Goal: Information Seeking & Learning: Learn about a topic

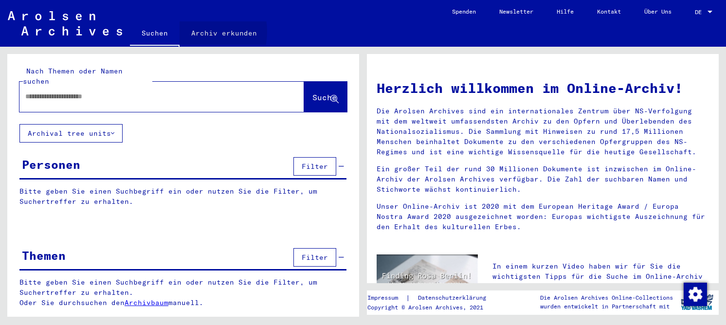
click at [193, 32] on link "Archiv erkunden" at bounding box center [224, 32] width 89 height 23
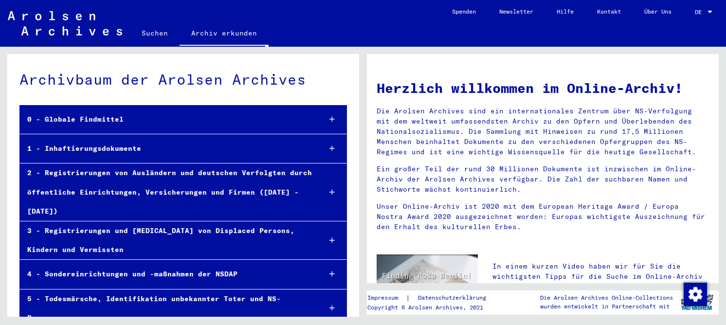
click at [65, 150] on div "1 - Inhaftierungsdokumente" at bounding box center [166, 148] width 293 height 19
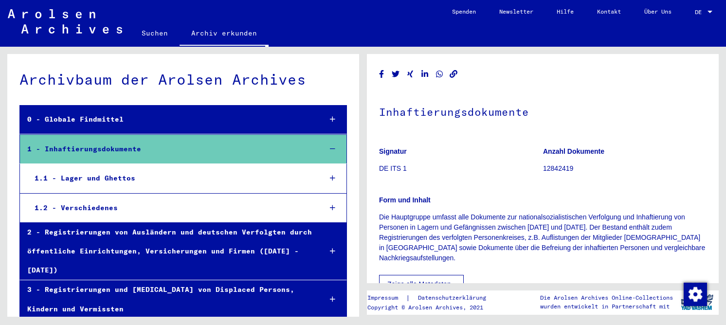
click at [85, 176] on div "1.1 - Lager und Ghettos" at bounding box center [170, 178] width 286 height 19
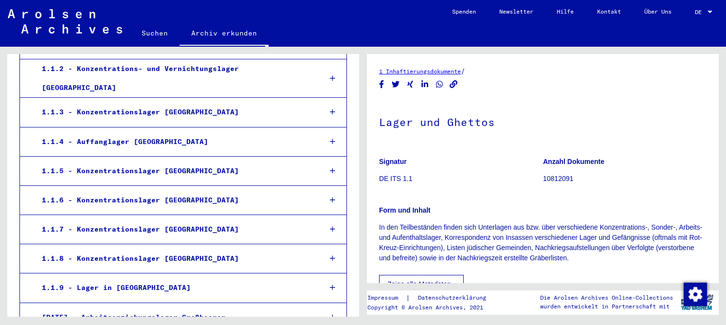
scroll to position [195, 0]
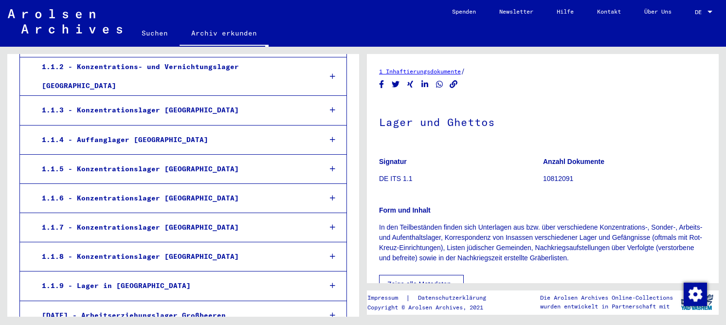
click at [138, 248] on div "1.1.8 - Konzentrationslager [GEOGRAPHIC_DATA]" at bounding box center [174, 256] width 279 height 19
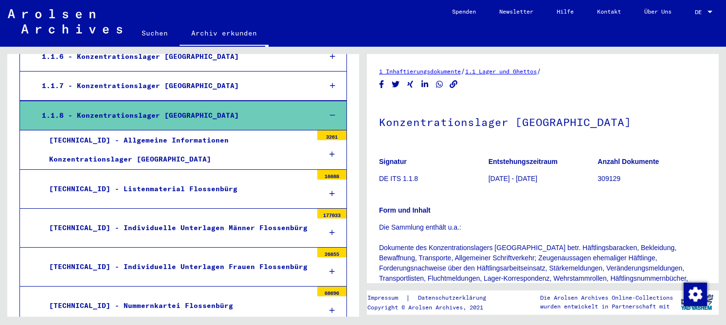
scroll to position [340, 0]
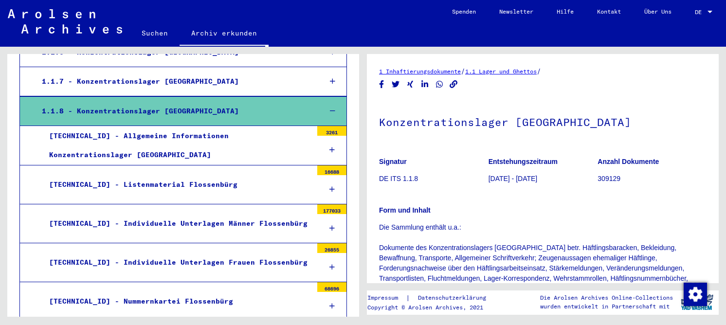
click at [136, 175] on div "[TECHNICAL_ID] - Listenmaterial Flossenbürg" at bounding box center [177, 184] width 271 height 19
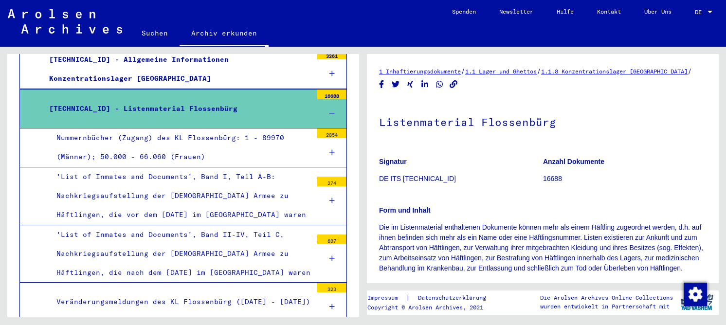
scroll to position [438, 0]
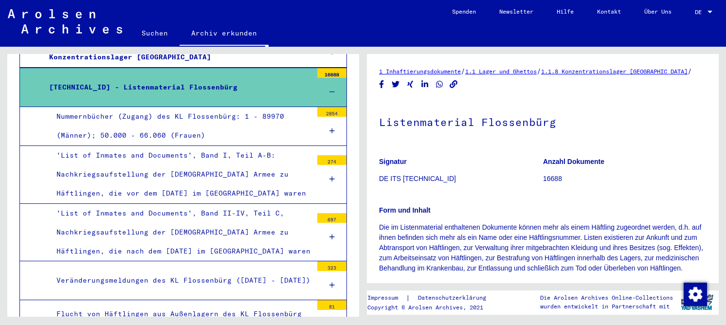
click at [136, 107] on div "Nummernbücher (Zugang) des KL Flossenbürg: 1 - 89970 (Männer); 50.000 - 66.060 …" at bounding box center [180, 126] width 263 height 38
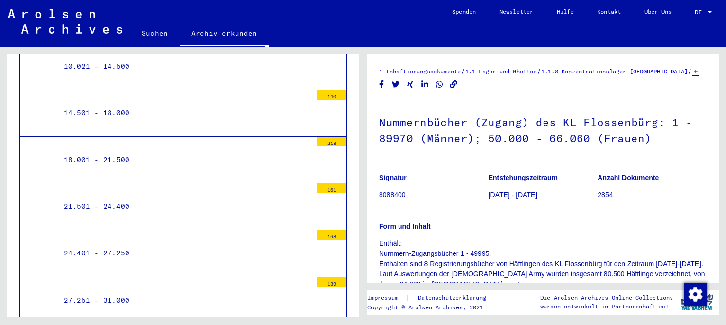
scroll to position [876, 0]
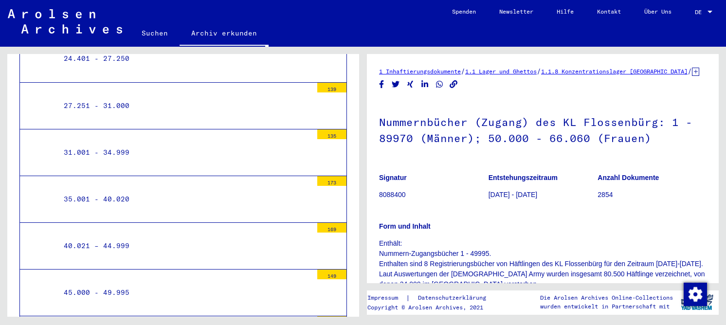
click at [73, 283] on div "45.000 - 49.995" at bounding box center [184, 292] width 256 height 19
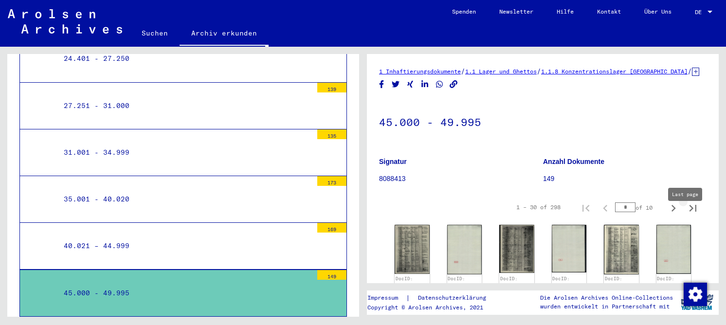
click at [690, 212] on icon "Last page" at bounding box center [693, 208] width 7 height 7
type input "**"
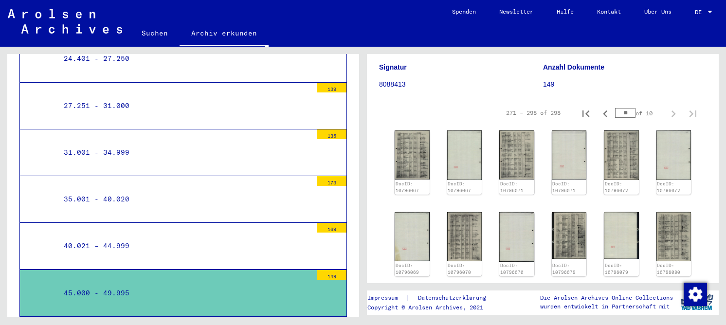
scroll to position [97, 0]
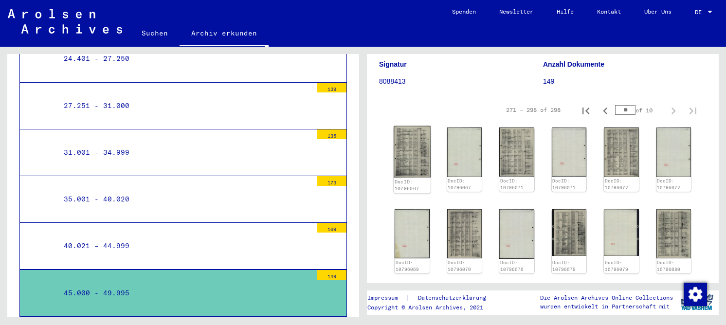
click at [407, 157] on img at bounding box center [412, 152] width 37 height 52
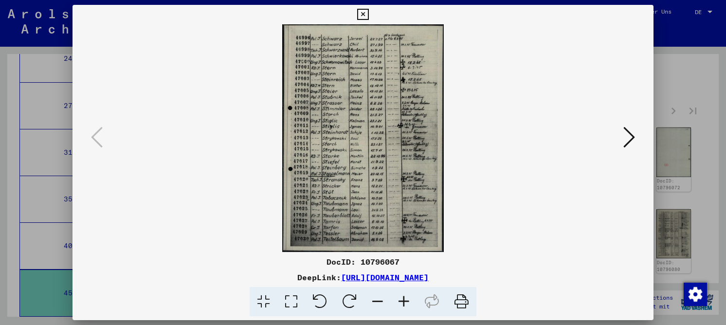
click at [293, 302] on icon at bounding box center [291, 302] width 28 height 30
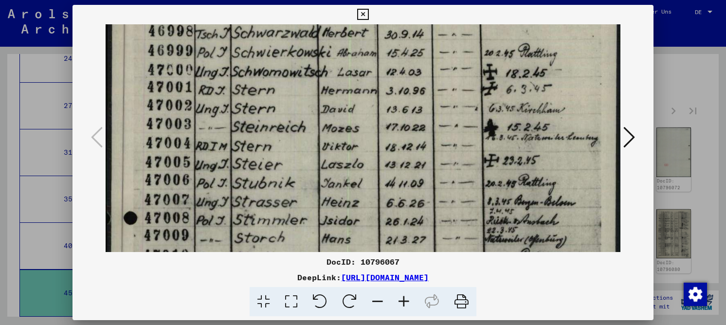
scroll to position [130, 0]
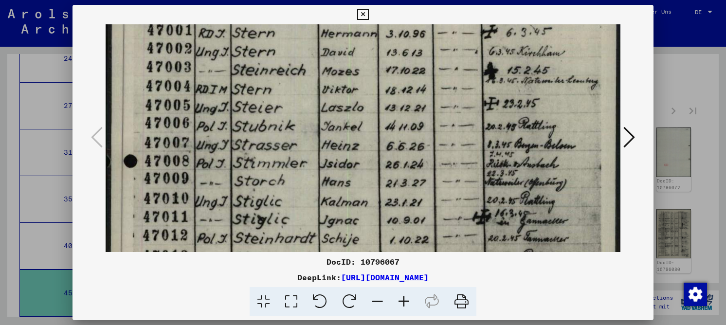
drag, startPoint x: 327, startPoint y: 192, endPoint x: 342, endPoint y: 66, distance: 126.4
click at [342, 66] on img at bounding box center [363, 257] width 515 height 727
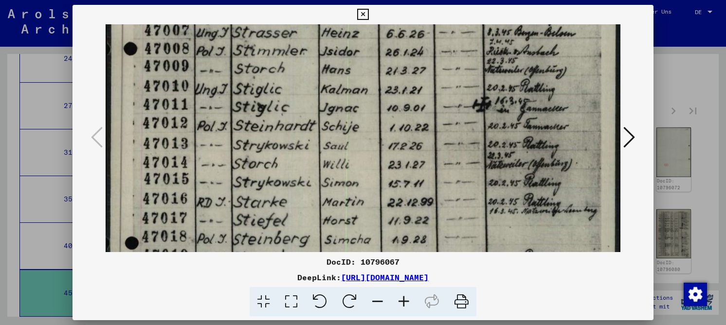
drag, startPoint x: 349, startPoint y: 199, endPoint x: 339, endPoint y: 86, distance: 112.9
click at [339, 86] on img at bounding box center [363, 145] width 515 height 727
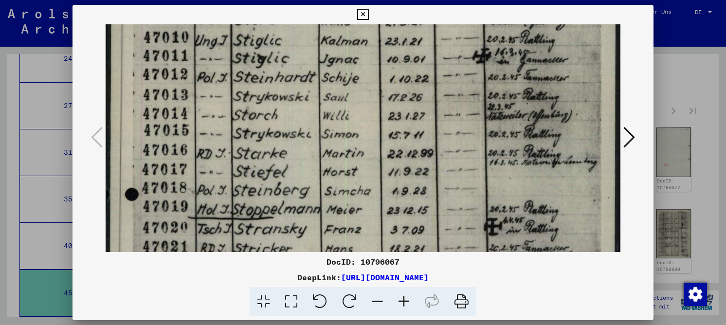
drag, startPoint x: 239, startPoint y: 113, endPoint x: 257, endPoint y: 64, distance: 51.6
click at [257, 64] on img at bounding box center [363, 96] width 515 height 727
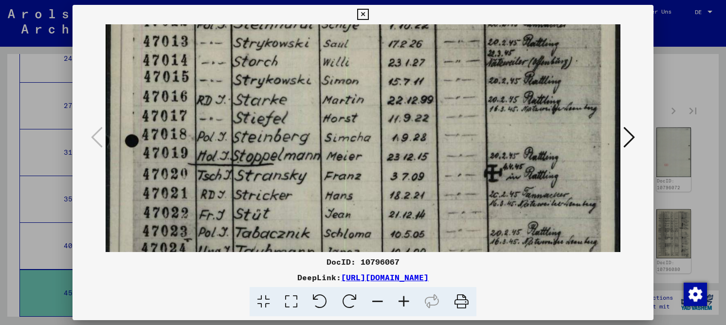
scroll to position [350, 0]
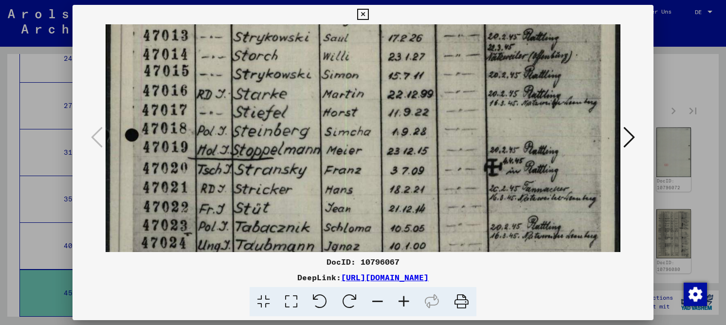
drag, startPoint x: 262, startPoint y: 153, endPoint x: 254, endPoint y: 100, distance: 53.2
click at [254, 100] on img at bounding box center [363, 37] width 515 height 727
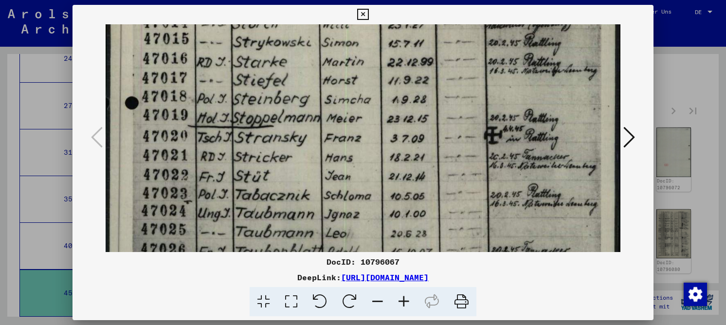
click at [240, 75] on img at bounding box center [363, 5] width 515 height 727
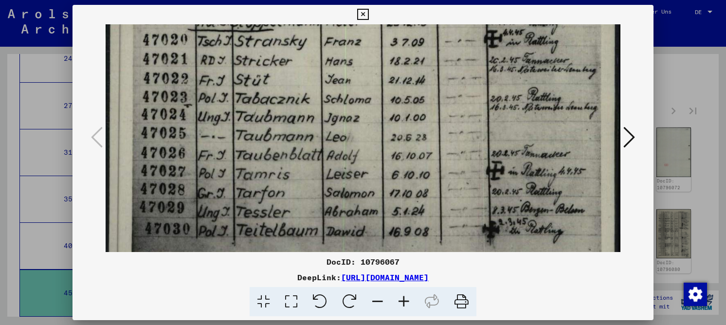
drag, startPoint x: 238, startPoint y: 110, endPoint x: 240, endPoint y: 70, distance: 40.0
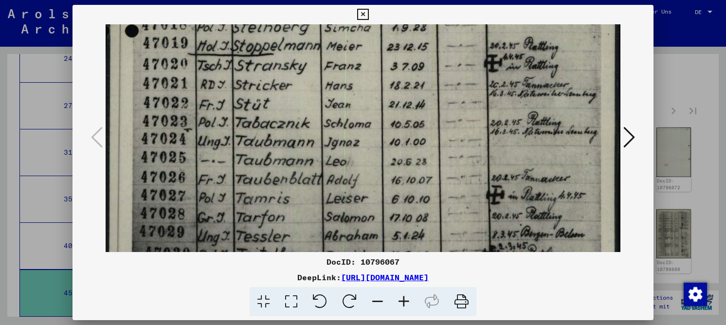
drag, startPoint x: 253, startPoint y: 137, endPoint x: 252, endPoint y: 186, distance: 49.2
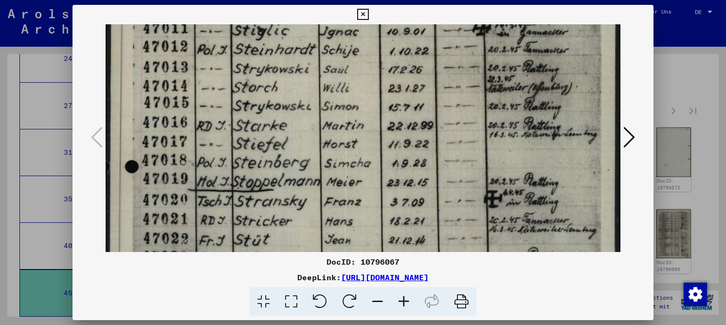
drag, startPoint x: 264, startPoint y: 73, endPoint x: 266, endPoint y: 150, distance: 77.4
click at [268, 185] on img at bounding box center [363, 69] width 515 height 727
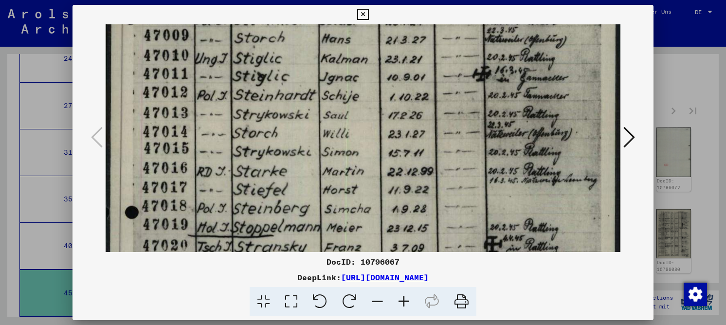
drag, startPoint x: 259, startPoint y: 97, endPoint x: 261, endPoint y: 201, distance: 103.2
click at [261, 201] on img at bounding box center [363, 114] width 515 height 727
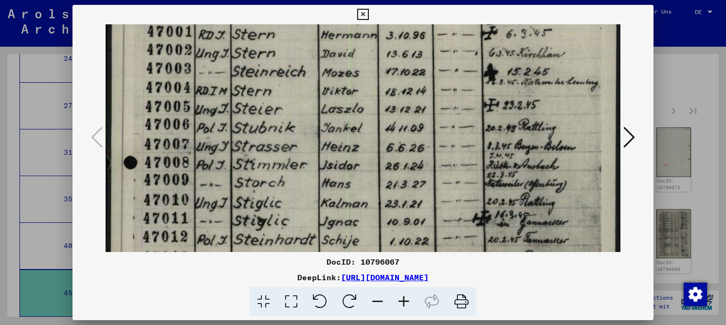
drag, startPoint x: 279, startPoint y: 122, endPoint x: 278, endPoint y: 198, distance: 75.9
click at [278, 192] on img at bounding box center [363, 259] width 515 height 727
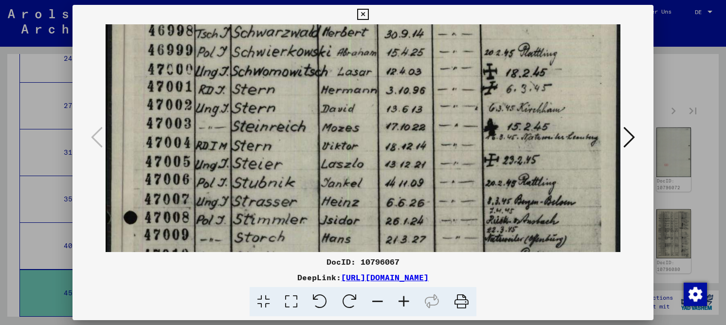
drag, startPoint x: 292, startPoint y: 150, endPoint x: 304, endPoint y: 185, distance: 37.7
click at [304, 185] on img at bounding box center [363, 314] width 515 height 727
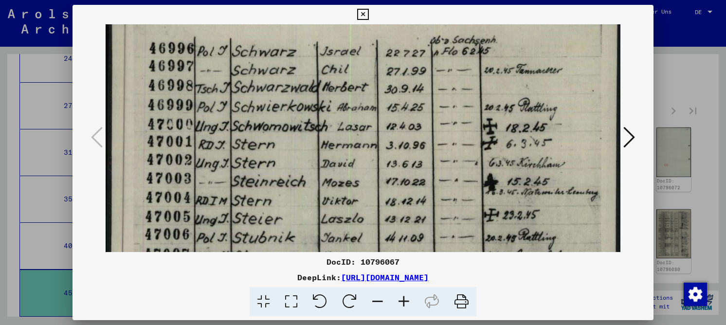
scroll to position [4, 0]
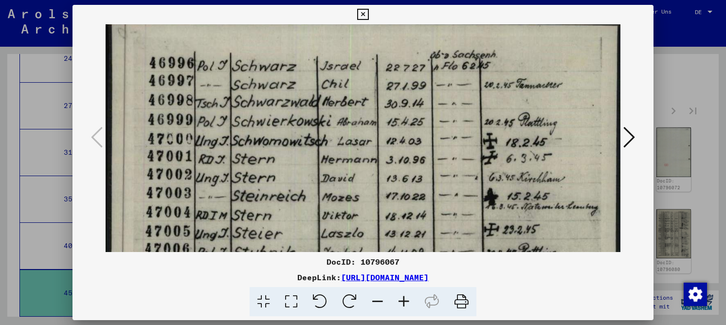
drag, startPoint x: 426, startPoint y: 132, endPoint x: 440, endPoint y: 158, distance: 29.8
click at [632, 137] on icon at bounding box center [630, 137] width 12 height 23
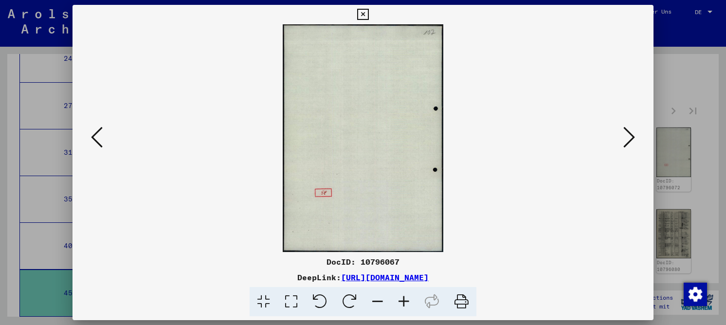
click at [632, 137] on icon at bounding box center [630, 137] width 12 height 23
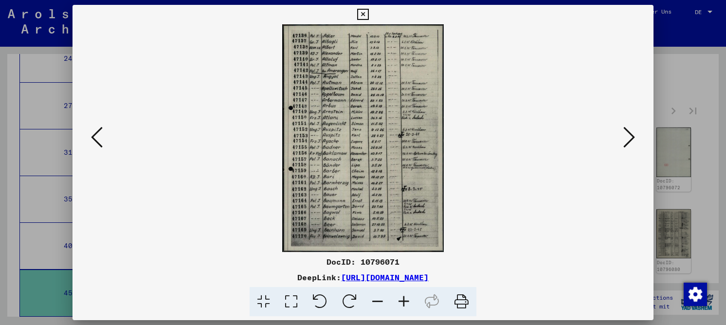
click at [279, 301] on icon at bounding box center [291, 302] width 28 height 30
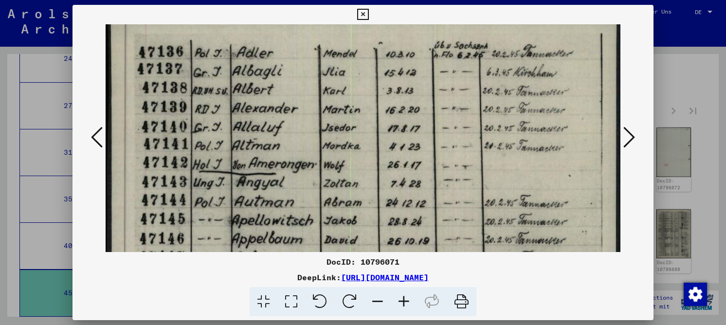
scroll to position [10, 0]
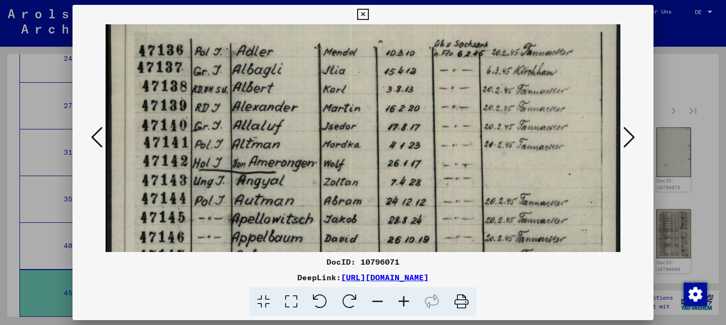
drag, startPoint x: 253, startPoint y: 162, endPoint x: 250, endPoint y: 152, distance: 10.2
click at [387, 264] on div "DocID: 10796071" at bounding box center [363, 262] width 581 height 12
copy div "10796071"
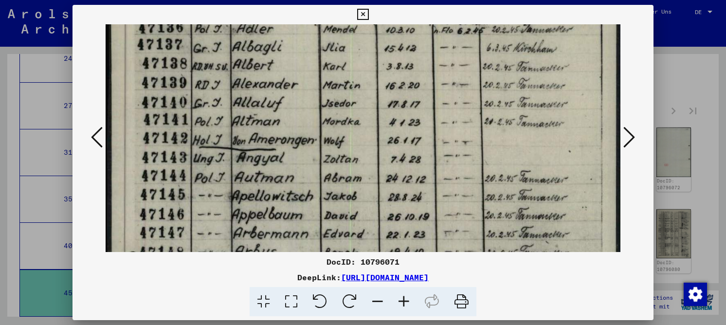
scroll to position [36, 0]
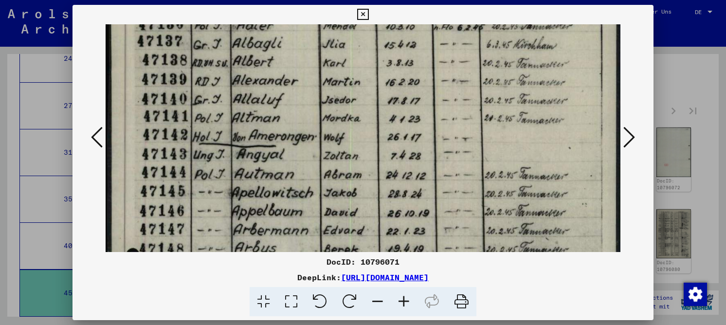
drag, startPoint x: 330, startPoint y: 197, endPoint x: 338, endPoint y: 171, distance: 27.4
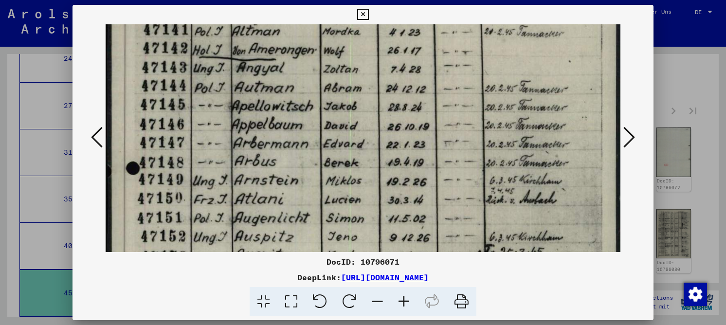
drag, startPoint x: 467, startPoint y: 154, endPoint x: 465, endPoint y: 68, distance: 86.7
click at [465, 68] on img at bounding box center [363, 265] width 515 height 727
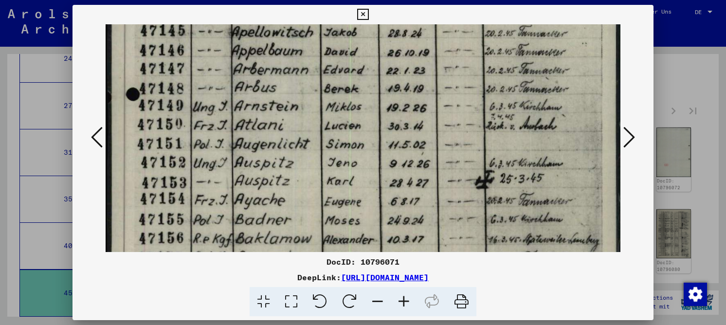
drag, startPoint x: 466, startPoint y: 149, endPoint x: 462, endPoint y: 75, distance: 74.1
click at [462, 75] on img at bounding box center [363, 191] width 515 height 727
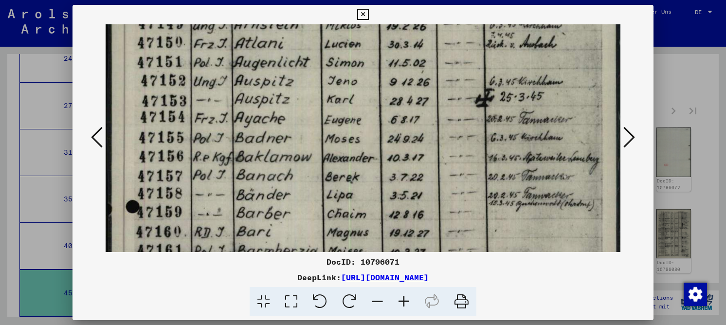
drag, startPoint x: 449, startPoint y: 115, endPoint x: 458, endPoint y: 66, distance: 49.9
click at [458, 66] on img at bounding box center [363, 109] width 515 height 727
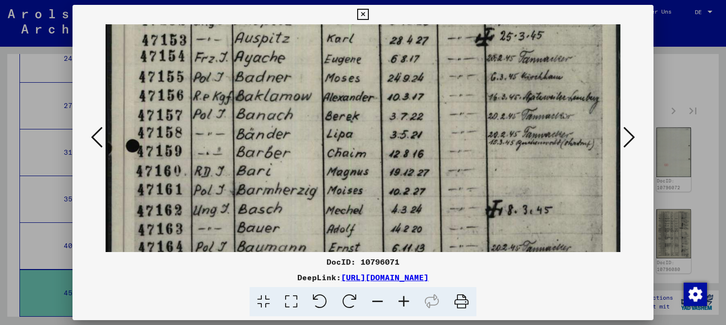
drag, startPoint x: 455, startPoint y: 137, endPoint x: 461, endPoint y: 77, distance: 60.7
click at [461, 77] on img at bounding box center [363, 48] width 515 height 727
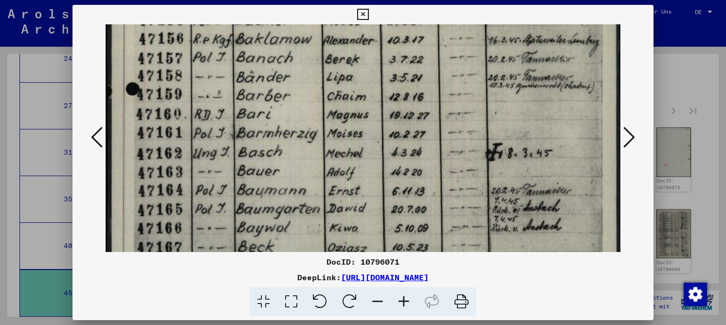
drag, startPoint x: 452, startPoint y: 112, endPoint x: 458, endPoint y: 80, distance: 32.3
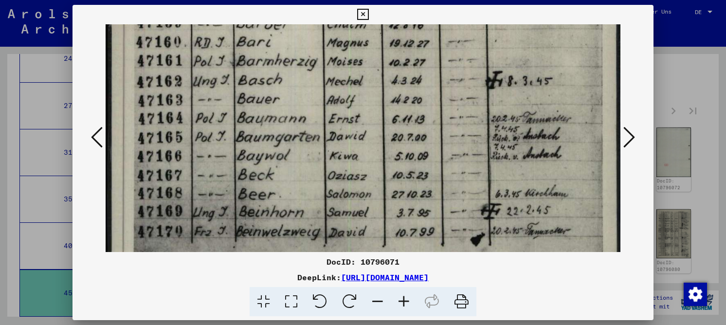
scroll to position [474, 0]
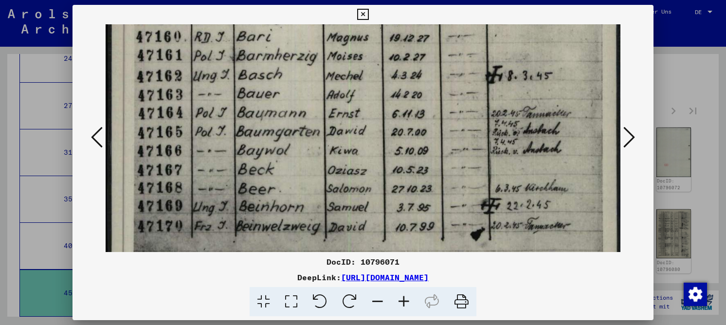
drag, startPoint x: 438, startPoint y: 129, endPoint x: 461, endPoint y: 52, distance: 80.8
click at [627, 135] on icon at bounding box center [630, 137] width 12 height 23
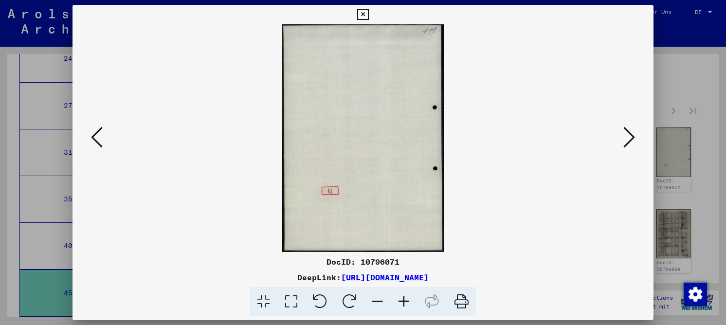
scroll to position [0, 0]
click at [627, 135] on icon at bounding box center [630, 137] width 12 height 23
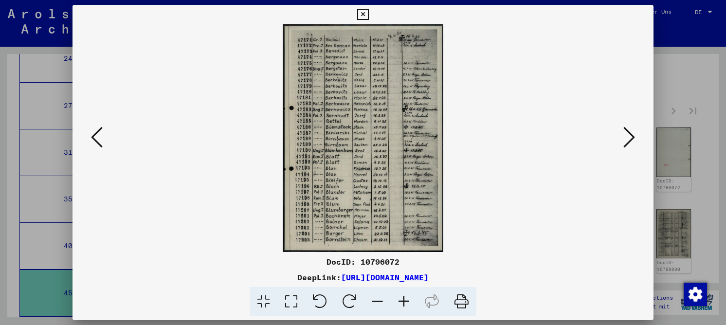
click at [299, 306] on icon at bounding box center [291, 302] width 28 height 30
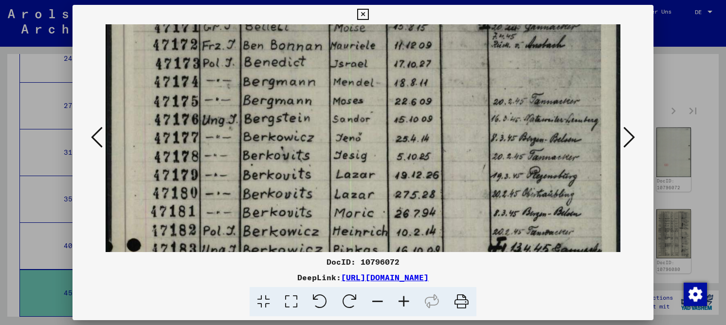
drag, startPoint x: 270, startPoint y: 148, endPoint x: 270, endPoint y: 101, distance: 47.2
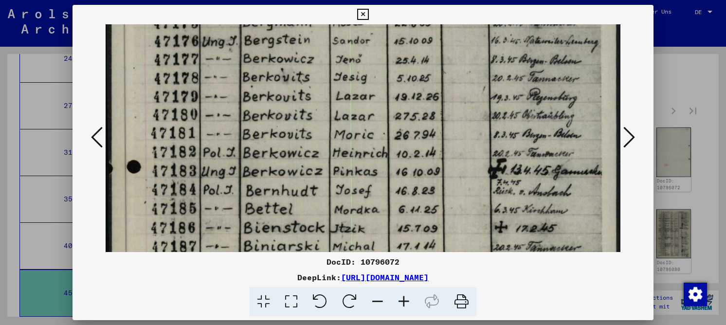
drag, startPoint x: 275, startPoint y: 152, endPoint x: 271, endPoint y: 91, distance: 61.5
click at [271, 91] on img at bounding box center [363, 264] width 515 height 730
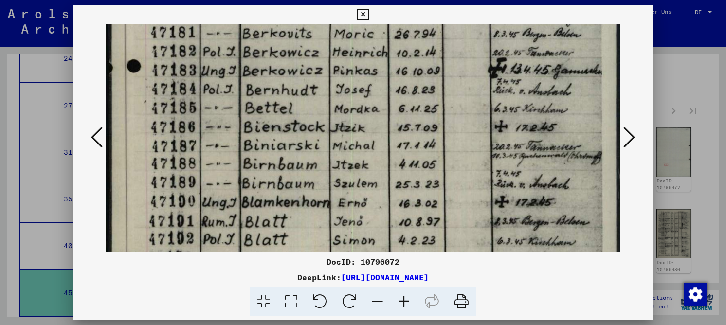
drag, startPoint x: 257, startPoint y: 142, endPoint x: 253, endPoint y: 80, distance: 62.0
click at [253, 80] on img at bounding box center [363, 163] width 515 height 730
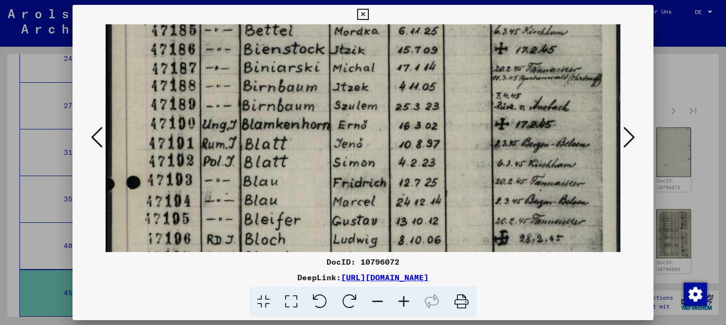
drag, startPoint x: 262, startPoint y: 144, endPoint x: 262, endPoint y: 79, distance: 64.7
click at [262, 79] on img at bounding box center [363, 85] width 515 height 730
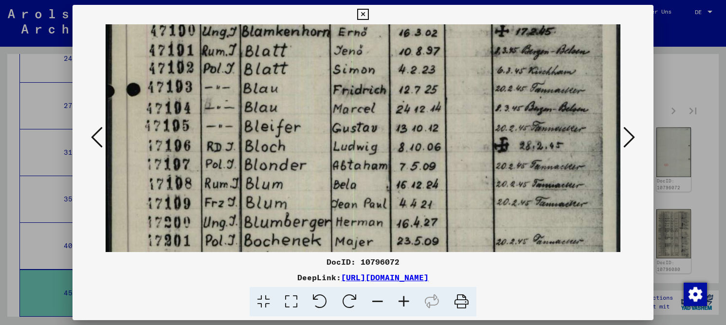
drag, startPoint x: 269, startPoint y: 160, endPoint x: 271, endPoint y: 102, distance: 58.0
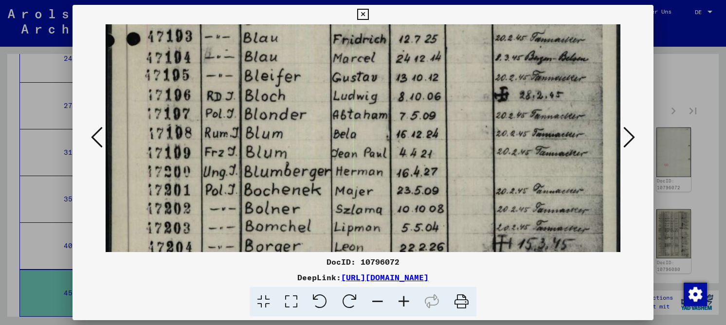
drag, startPoint x: 289, startPoint y: 196, endPoint x: 285, endPoint y: 144, distance: 51.7
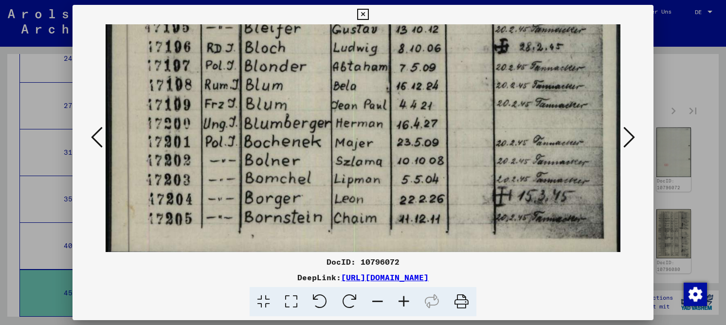
scroll to position [502, 0]
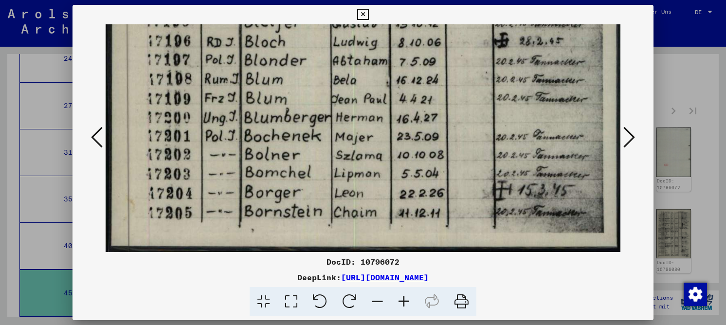
drag, startPoint x: 281, startPoint y: 190, endPoint x: 291, endPoint y: 78, distance: 111.9
click at [631, 138] on icon at bounding box center [630, 137] width 12 height 23
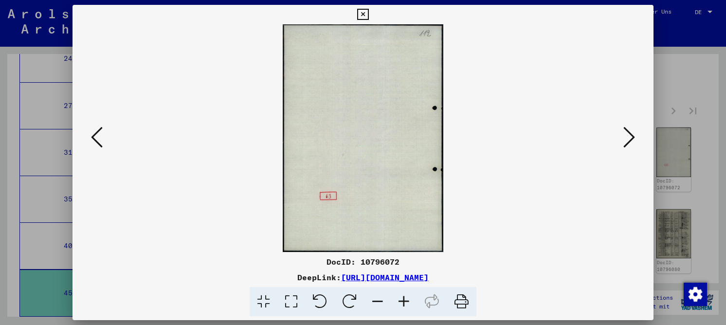
click at [628, 141] on icon at bounding box center [630, 137] width 12 height 23
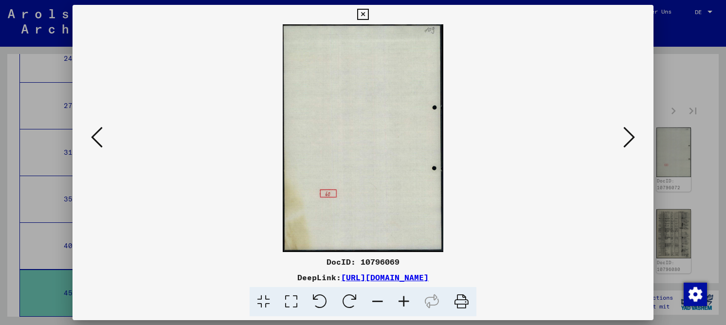
click at [105, 143] on button at bounding box center [97, 138] width 18 height 28
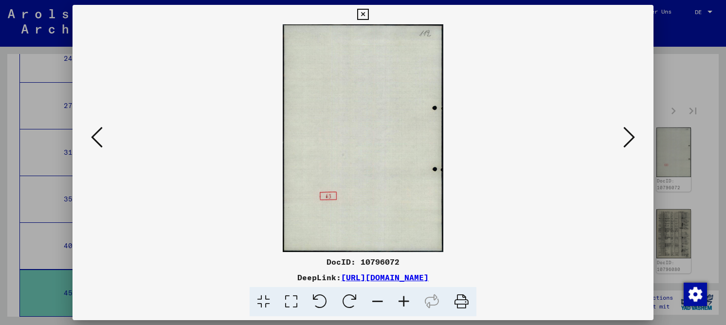
click at [633, 141] on icon at bounding box center [630, 137] width 12 height 23
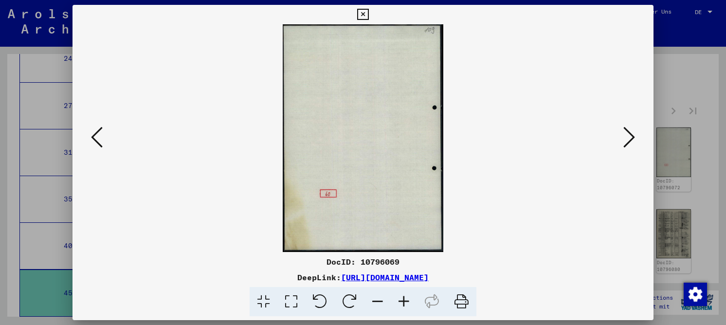
click at [633, 141] on icon at bounding box center [630, 137] width 12 height 23
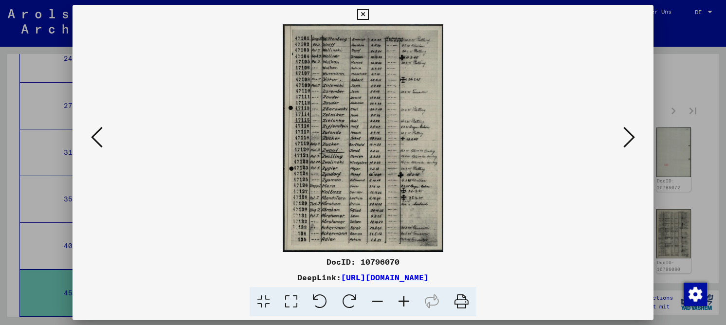
click at [288, 299] on icon at bounding box center [291, 302] width 28 height 30
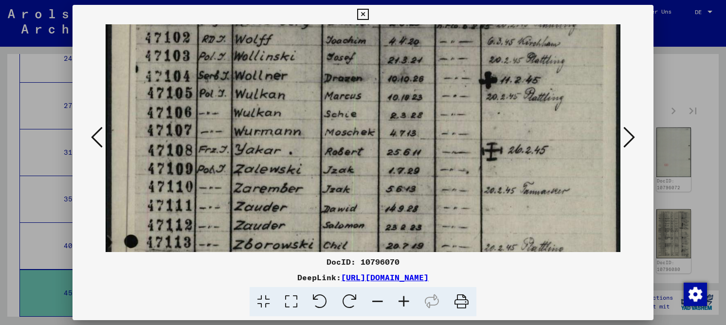
drag, startPoint x: 275, startPoint y: 108, endPoint x: 290, endPoint y: 65, distance: 45.4
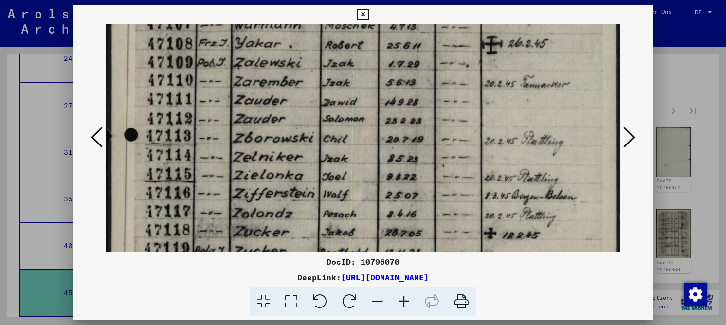
drag, startPoint x: 286, startPoint y: 176, endPoint x: 301, endPoint y: 69, distance: 107.7
click at [301, 69] on img at bounding box center [363, 232] width 515 height 730
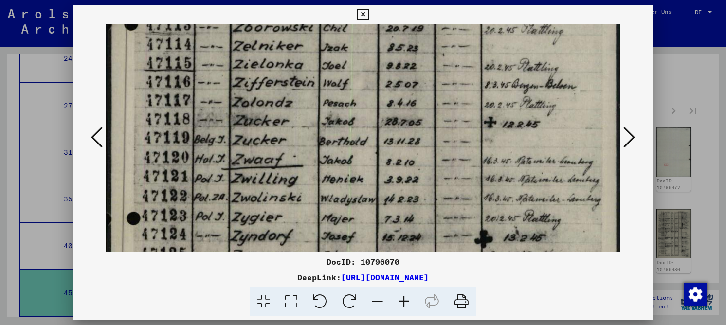
scroll to position [269, 0]
drag, startPoint x: 303, startPoint y: 179, endPoint x: 311, endPoint y: 67, distance: 111.7
click at [311, 67] on img at bounding box center [363, 121] width 515 height 730
click at [402, 293] on icon at bounding box center [404, 302] width 26 height 30
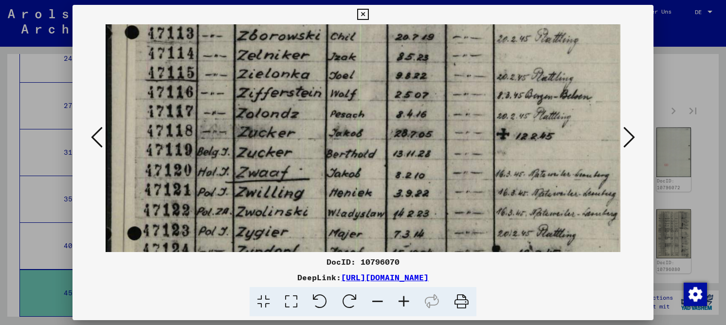
click at [402, 293] on icon at bounding box center [404, 302] width 26 height 30
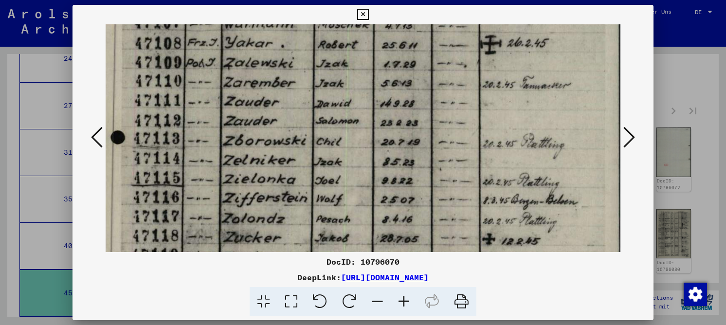
drag, startPoint x: 451, startPoint y: 92, endPoint x: 426, endPoint y: 185, distance: 95.6
click at [436, 201] on img at bounding box center [358, 238] width 532 height 754
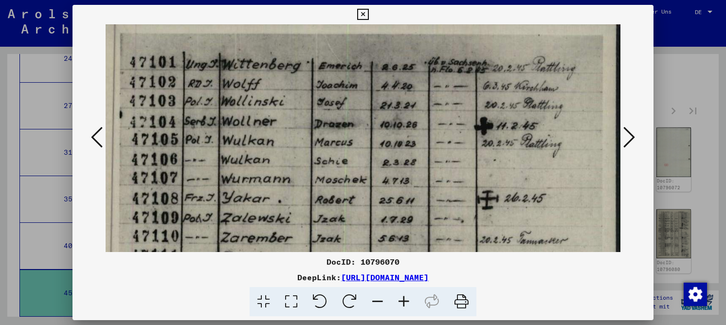
scroll to position [5, 17]
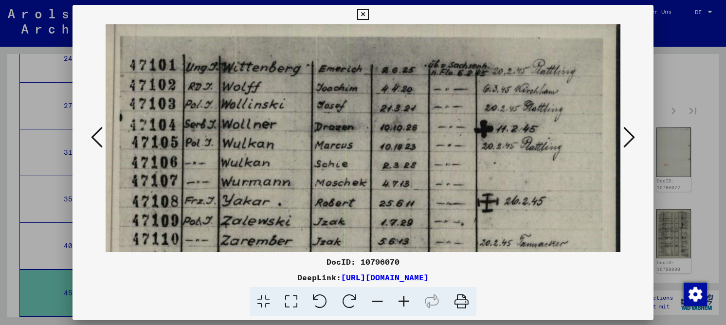
drag, startPoint x: 406, startPoint y: 61, endPoint x: 403, endPoint y: 217, distance: 155.3
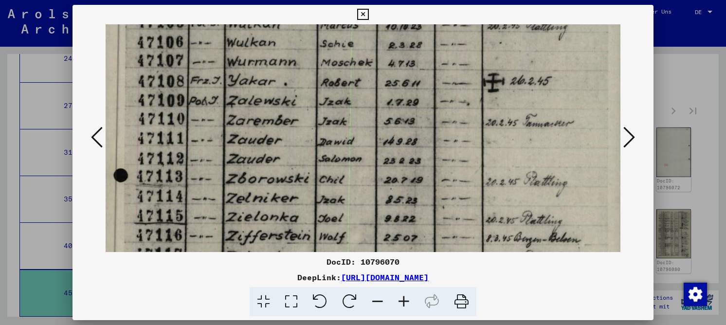
drag, startPoint x: 406, startPoint y: 182, endPoint x: 410, endPoint y: 77, distance: 104.7
click at [410, 77] on img at bounding box center [360, 276] width 532 height 754
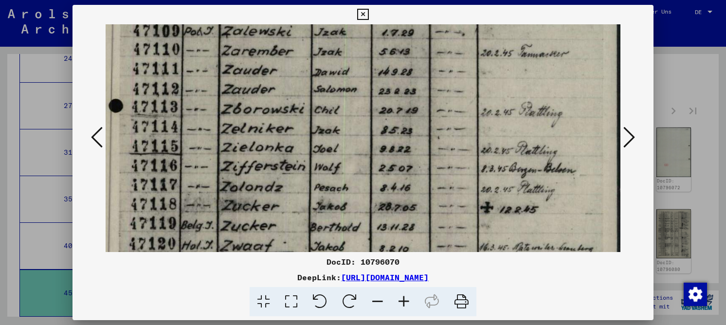
scroll to position [204, 15]
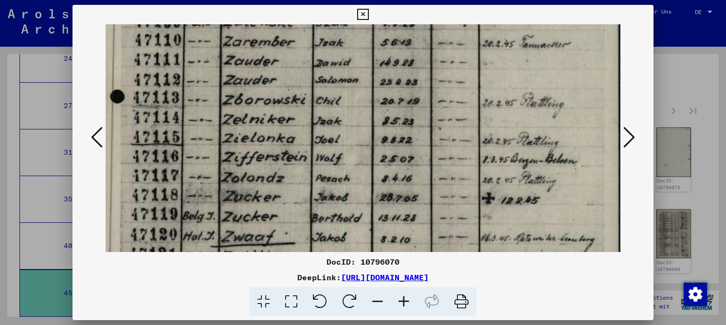
drag, startPoint x: 376, startPoint y: 179, endPoint x: 369, endPoint y: 100, distance: 79.1
click at [369, 100] on img at bounding box center [357, 197] width 532 height 754
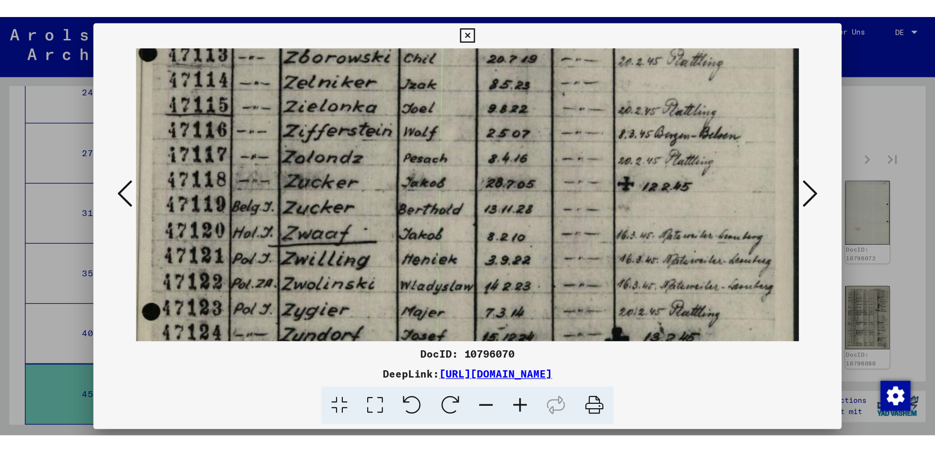
scroll to position [288, 17]
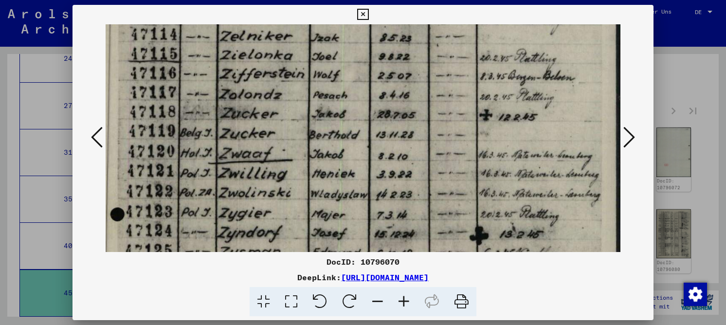
drag, startPoint x: 363, startPoint y: 179, endPoint x: 352, endPoint y: 96, distance: 83.9
click at [352, 96] on img at bounding box center [355, 114] width 532 height 754
click at [379, 262] on div "DocID: 10796070" at bounding box center [363, 262] width 581 height 12
copy div "10796070"
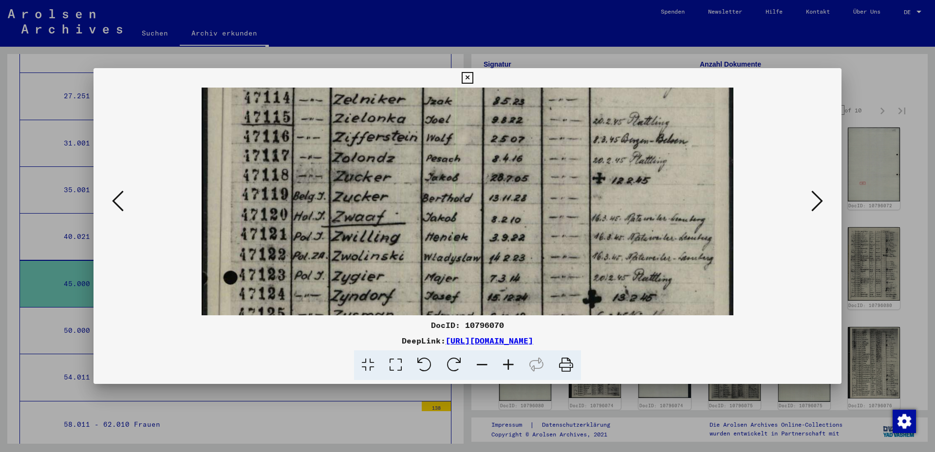
scroll to position [288, 0]
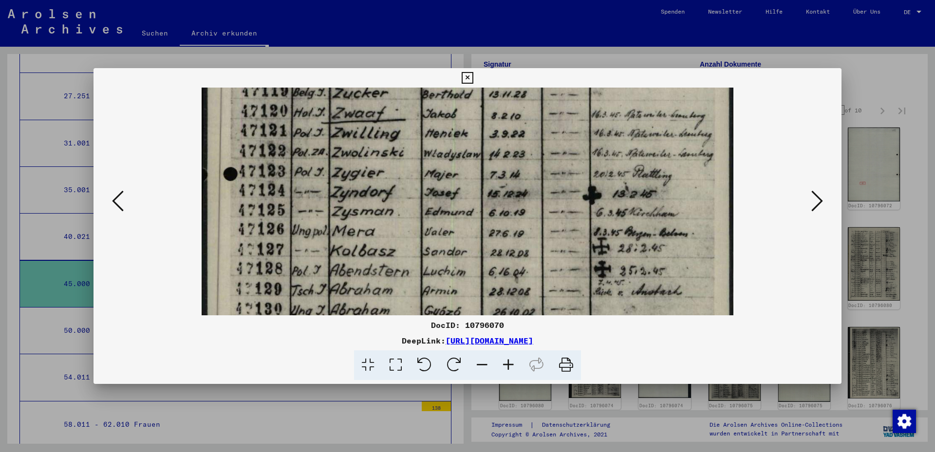
drag, startPoint x: 363, startPoint y: 248, endPoint x: 379, endPoint y: 145, distance: 104.8
click at [379, 145] on img at bounding box center [468, 73] width 532 height 754
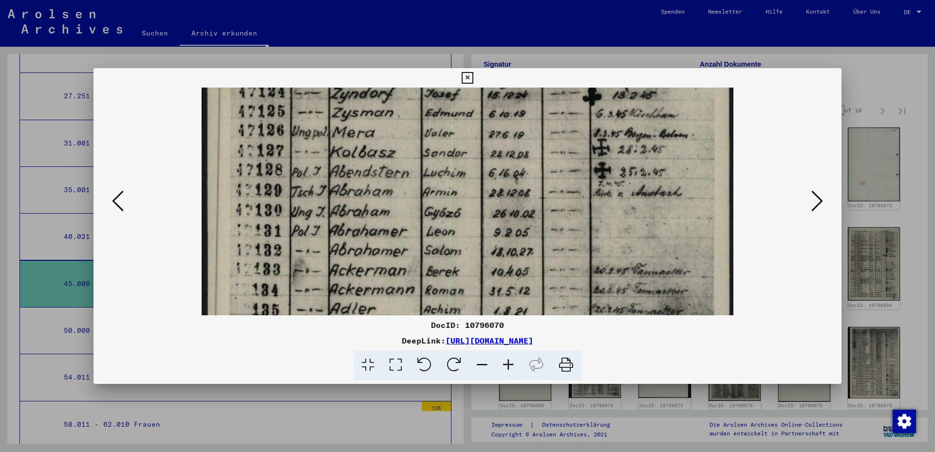
drag, startPoint x: 383, startPoint y: 236, endPoint x: 381, endPoint y: 137, distance: 98.8
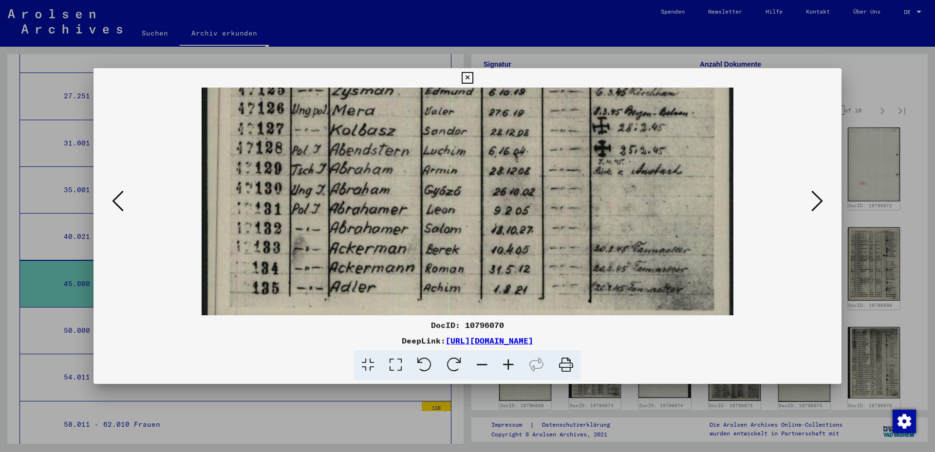
scroll to position [526, 0]
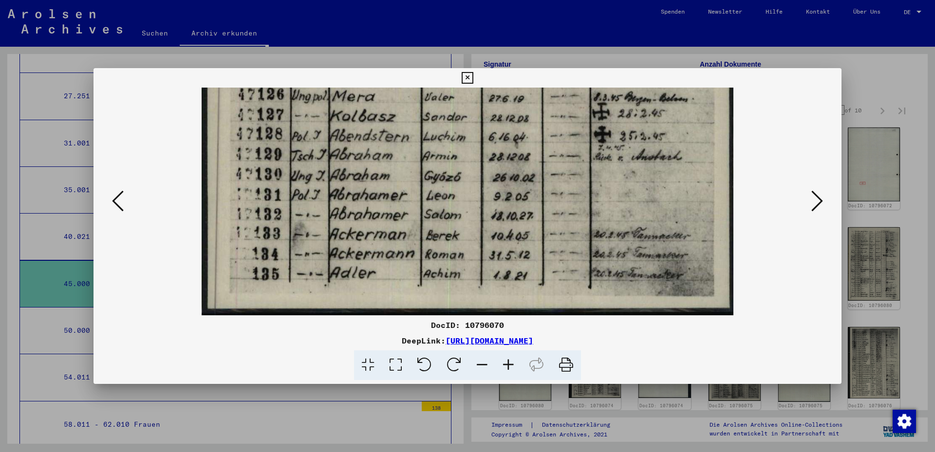
drag, startPoint x: 406, startPoint y: 208, endPoint x: 418, endPoint y: 134, distance: 75.5
click at [726, 207] on icon at bounding box center [817, 200] width 12 height 23
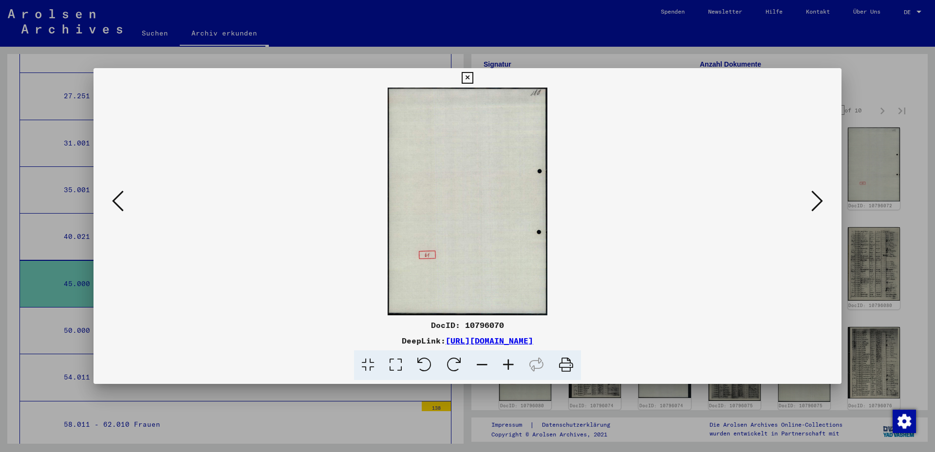
click at [726, 207] on icon at bounding box center [817, 200] width 12 height 23
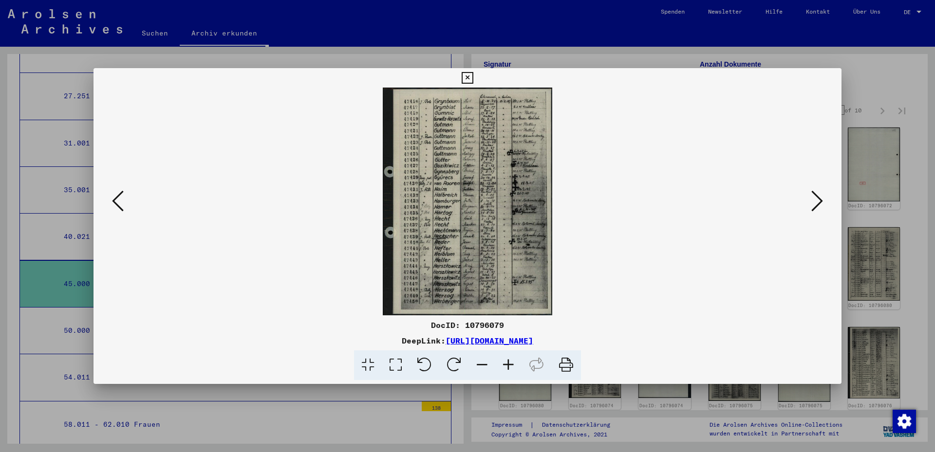
drag, startPoint x: 399, startPoint y: 368, endPoint x: 403, endPoint y: 358, distance: 10.5
click at [399, 325] on icon at bounding box center [396, 365] width 28 height 30
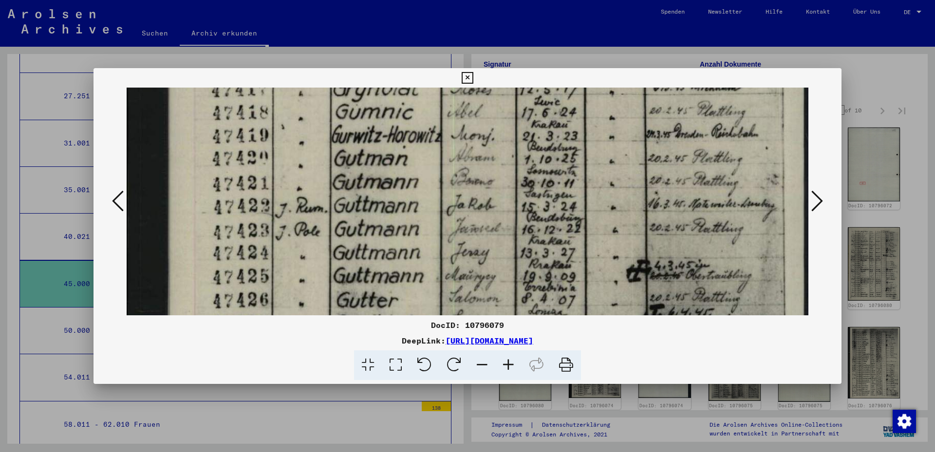
drag, startPoint x: 348, startPoint y: 194, endPoint x: 355, endPoint y: 127, distance: 67.6
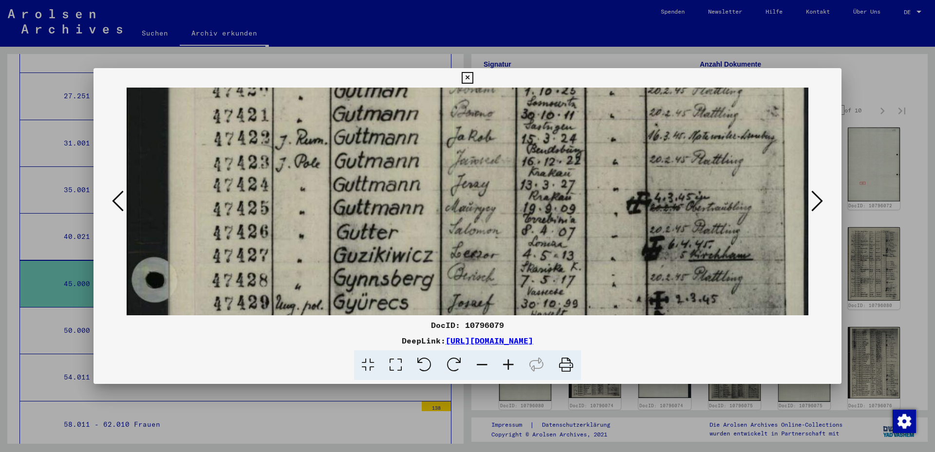
click at [355, 140] on img at bounding box center [467, 400] width 681 height 916
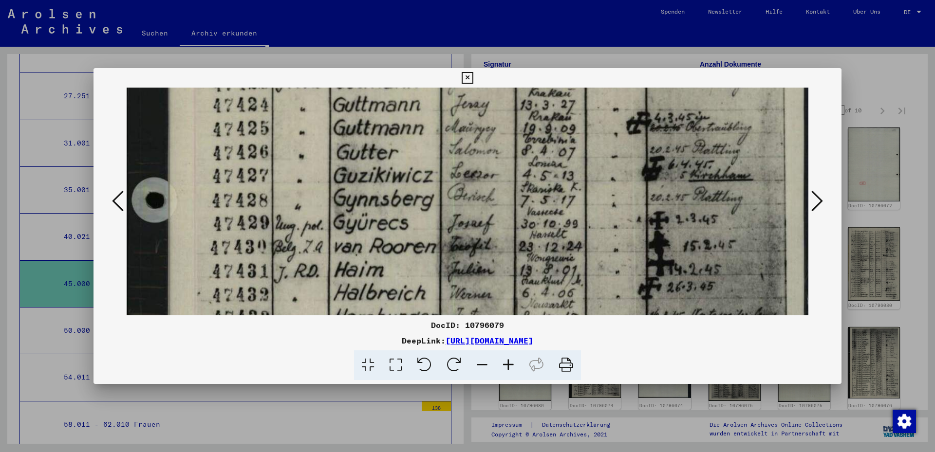
drag, startPoint x: 344, startPoint y: 226, endPoint x: 337, endPoint y: 147, distance: 80.1
click at [337, 147] on img at bounding box center [467, 320] width 681 height 916
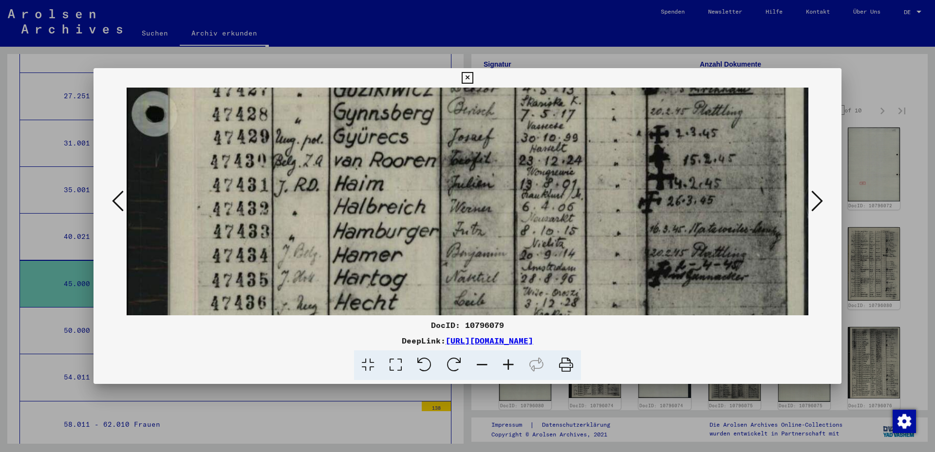
drag, startPoint x: 332, startPoint y: 229, endPoint x: 329, endPoint y: 143, distance: 86.2
click at [329, 143] on img at bounding box center [467, 234] width 681 height 916
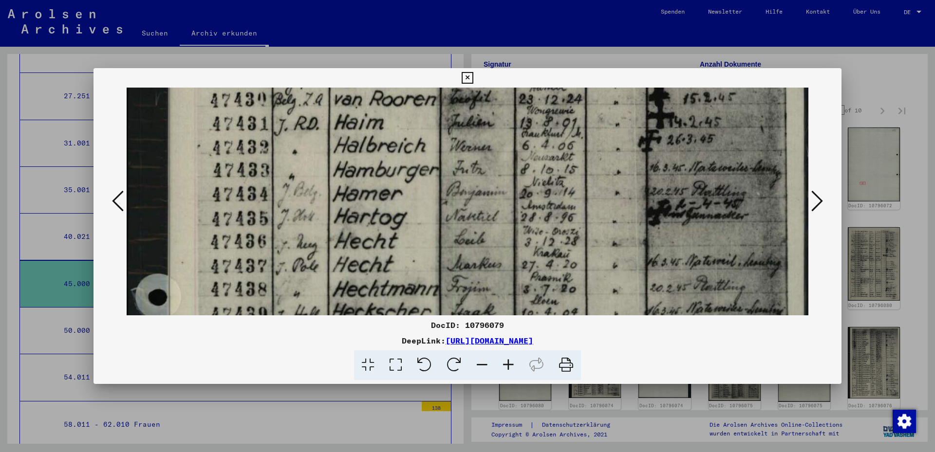
drag, startPoint x: 326, startPoint y: 228, endPoint x: 327, endPoint y: 177, distance: 51.1
click at [327, 177] on img at bounding box center [467, 172] width 681 height 916
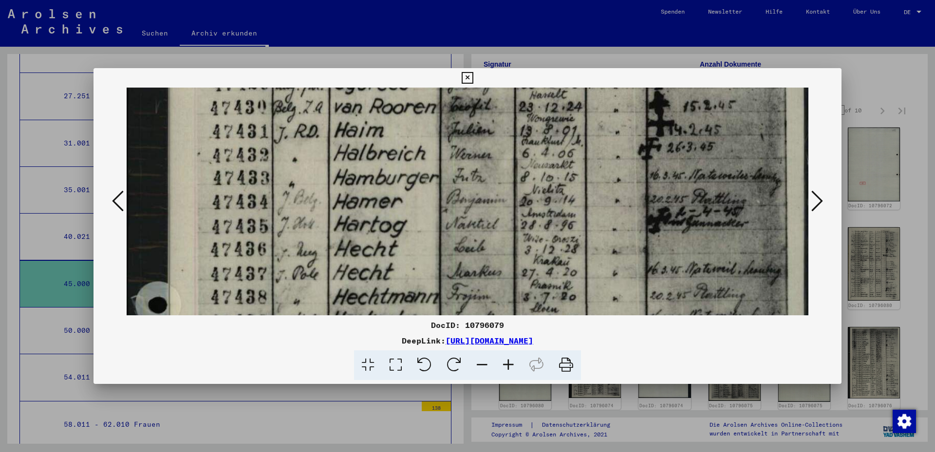
scroll to position [363, 0]
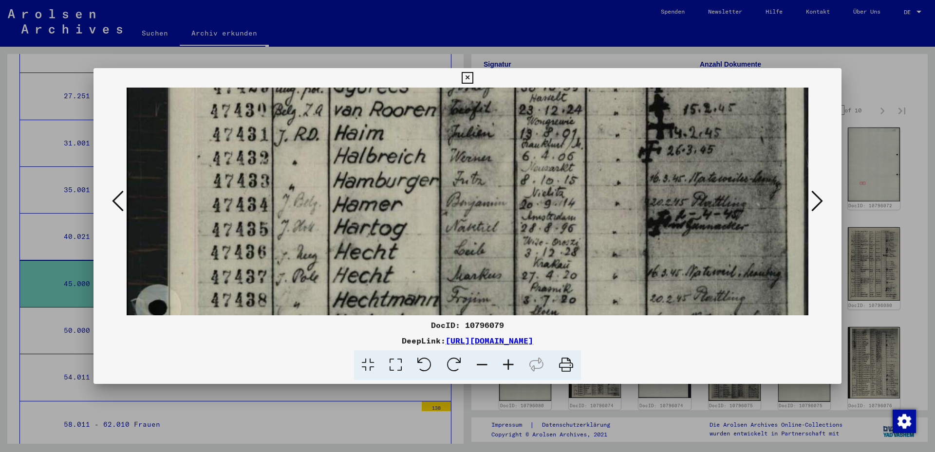
drag, startPoint x: 346, startPoint y: 225, endPoint x: 338, endPoint y: 235, distance: 12.9
click at [338, 235] on img at bounding box center [467, 183] width 681 height 916
click at [505, 325] on icon at bounding box center [508, 365] width 26 height 30
click at [476, 325] on div "DocID: 10796079" at bounding box center [467, 325] width 748 height 12
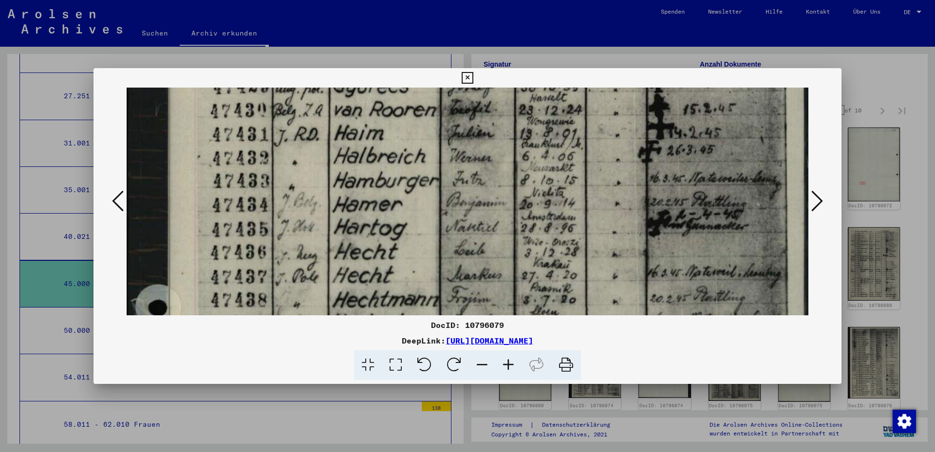
click at [476, 325] on div "DocID: 10796079" at bounding box center [467, 325] width 748 height 12
copy div "10796079"
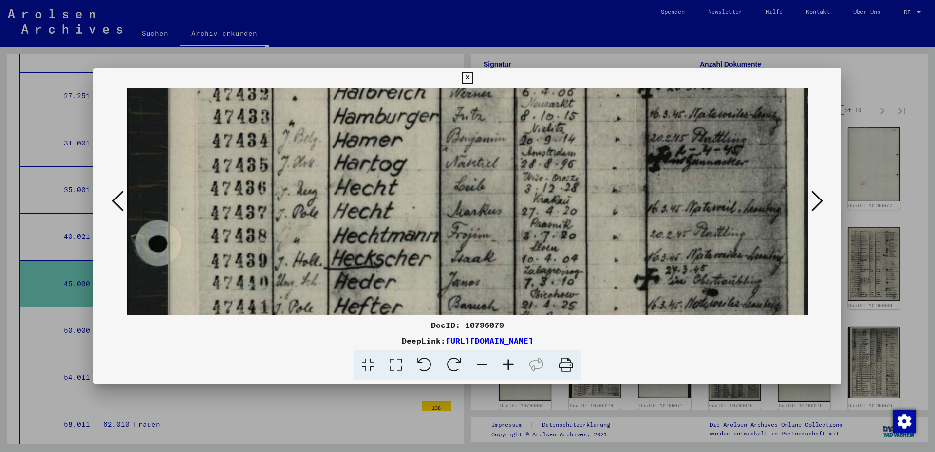
scroll to position [427, 0]
drag, startPoint x: 392, startPoint y: 250, endPoint x: 390, endPoint y: 185, distance: 64.8
click at [390, 185] on img at bounding box center [467, 118] width 681 height 916
copy div "10796079"
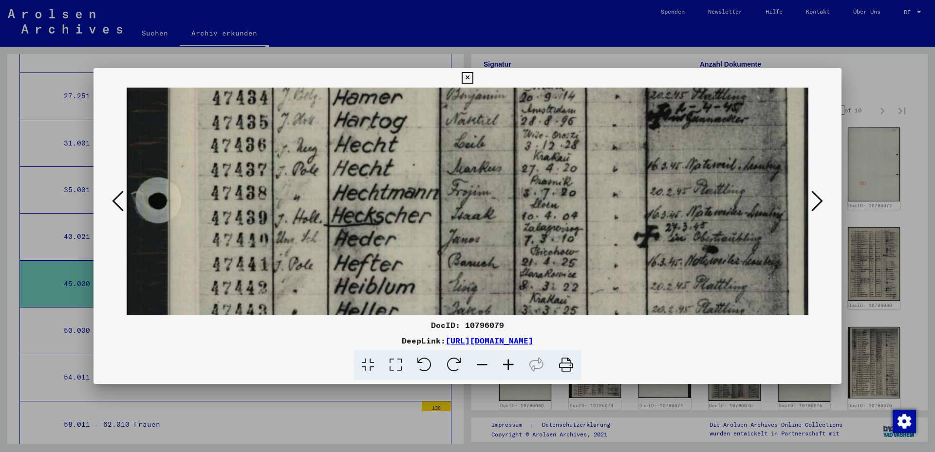
drag, startPoint x: 397, startPoint y: 238, endPoint x: 381, endPoint y: 196, distance: 45.3
click at [381, 196] on img at bounding box center [467, 76] width 681 height 916
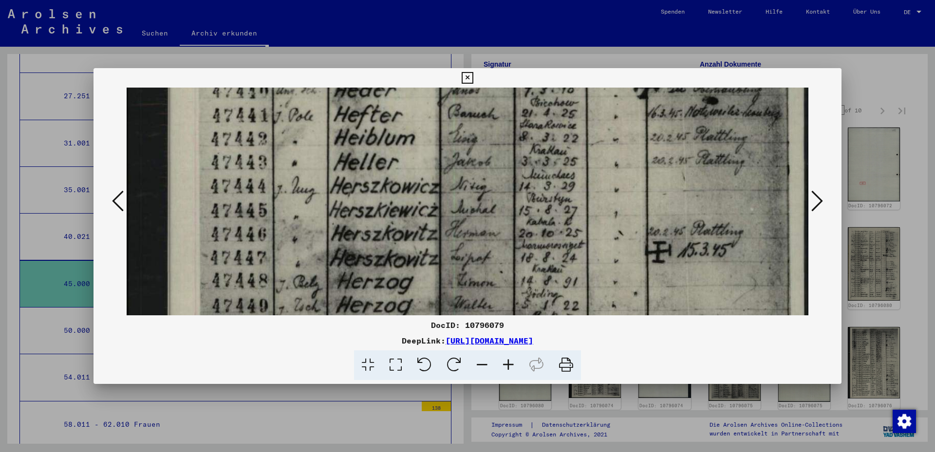
drag, startPoint x: 386, startPoint y: 259, endPoint x: 385, endPoint y: 100, distance: 159.7
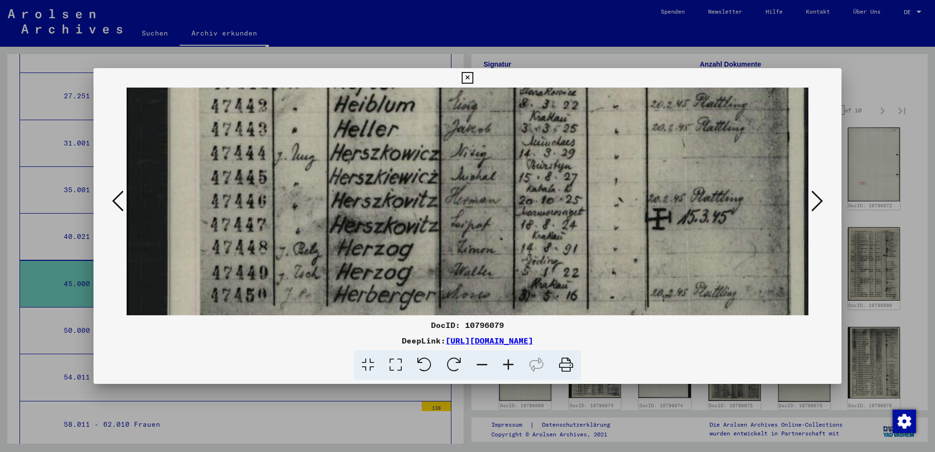
scroll to position [688, 0]
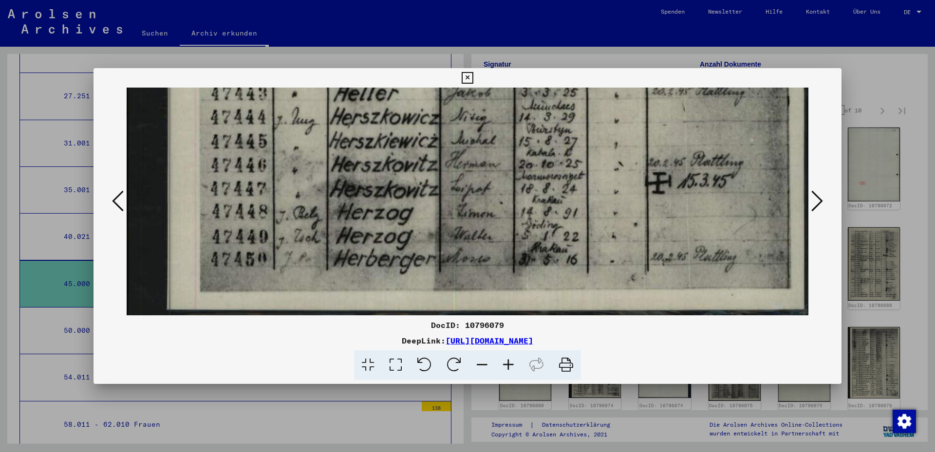
drag, startPoint x: 513, startPoint y: 222, endPoint x: 504, endPoint y: 161, distance: 62.4
click at [726, 200] on icon at bounding box center [817, 200] width 12 height 23
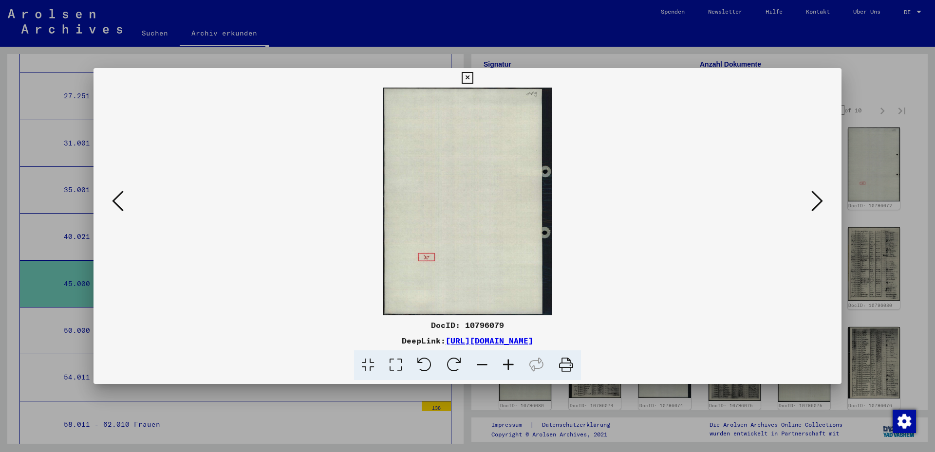
click at [726, 206] on button at bounding box center [817, 202] width 18 height 28
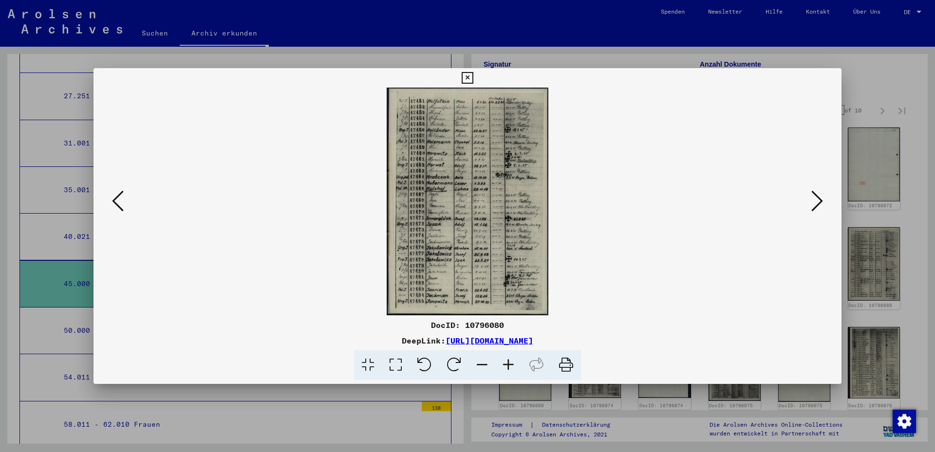
click at [394, 325] on icon at bounding box center [396, 365] width 28 height 30
